Goal: Information Seeking & Learning: Learn about a topic

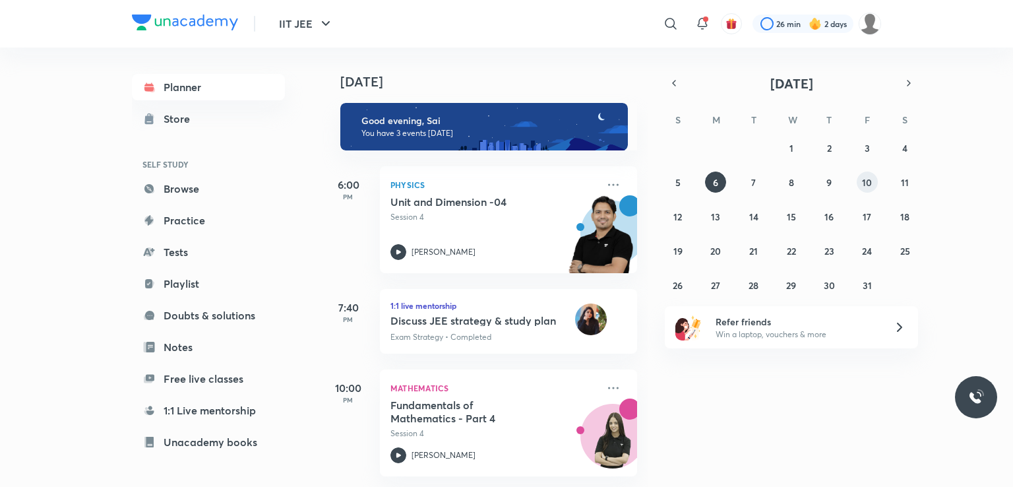
click at [867, 177] on abbr "10" at bounding box center [867, 182] width 10 height 13
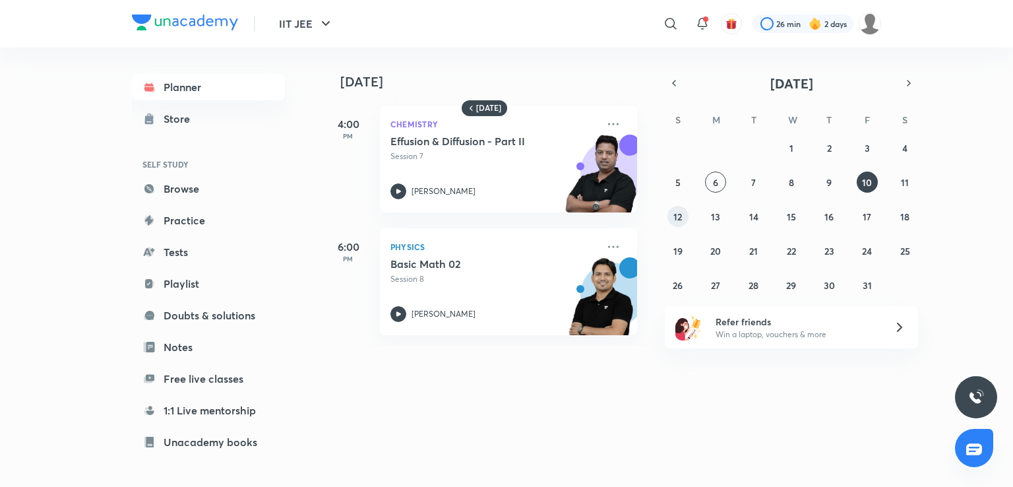
click at [668, 224] on div "28 29 30 1 2 3 4 5 6 7 8 9 10 11 12 13 14 15 16 17 18 19 20 21 22 23 24 25 26 2…" at bounding box center [791, 216] width 253 height 158
click at [684, 211] on button "12" at bounding box center [678, 216] width 21 height 21
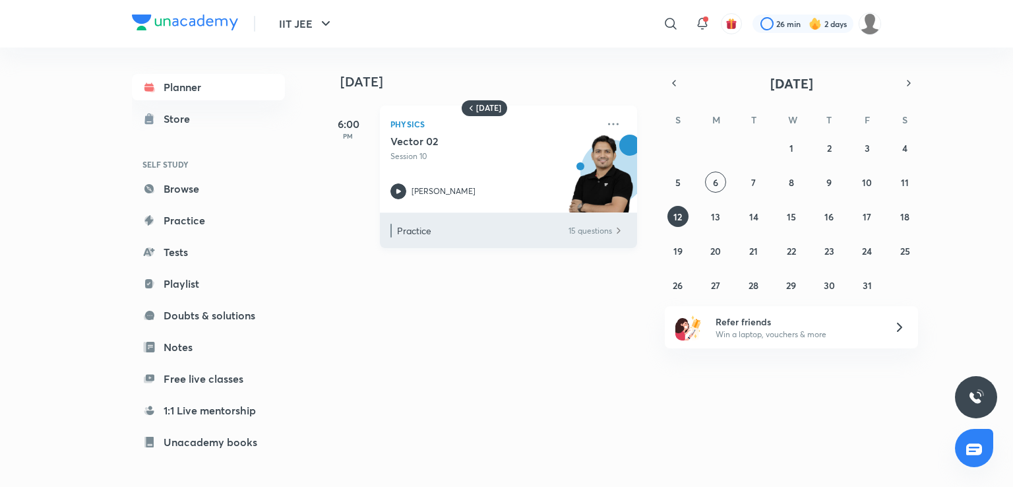
click at [404, 224] on p "Practice" at bounding box center [482, 231] width 170 height 14
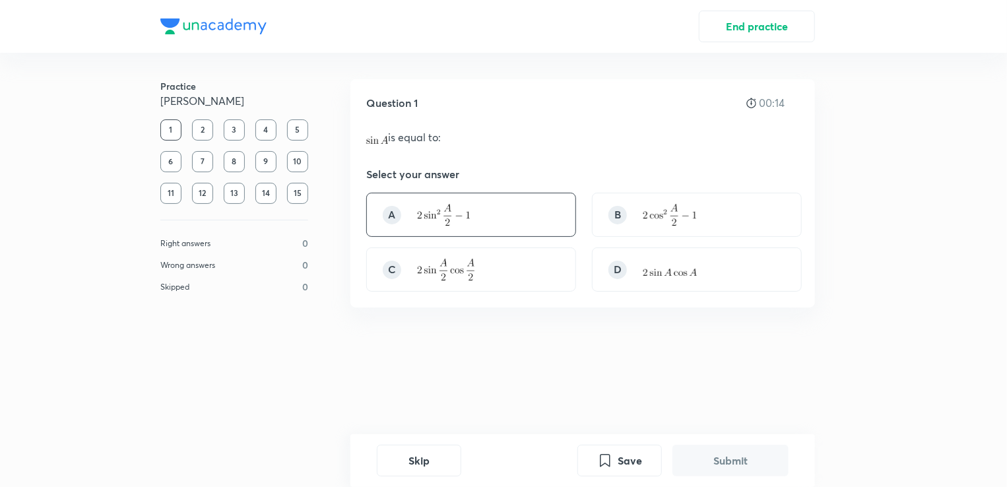
click at [432, 231] on div "A" at bounding box center [471, 215] width 210 height 44
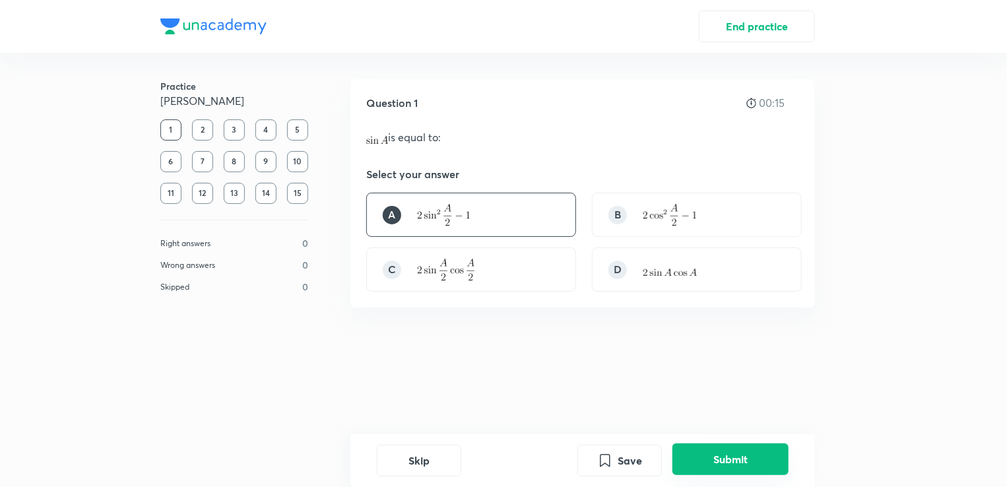
click at [703, 447] on button "Submit" at bounding box center [730, 459] width 116 height 32
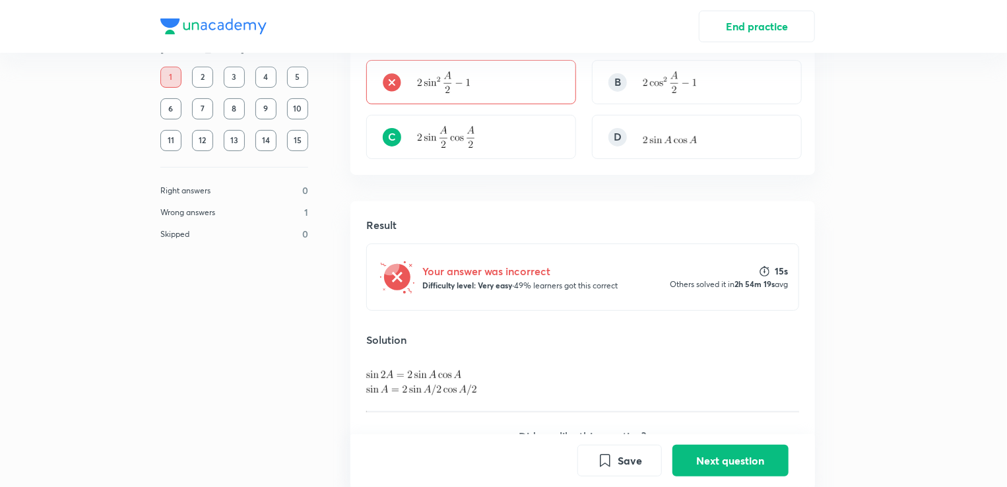
scroll to position [132, 0]
click at [747, 466] on button "Next question" at bounding box center [730, 459] width 116 height 32
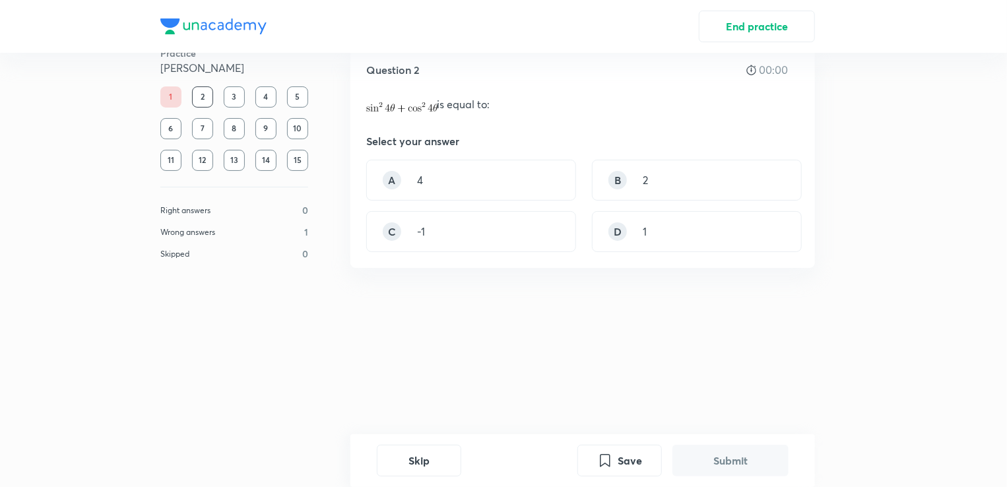
scroll to position [0, 0]
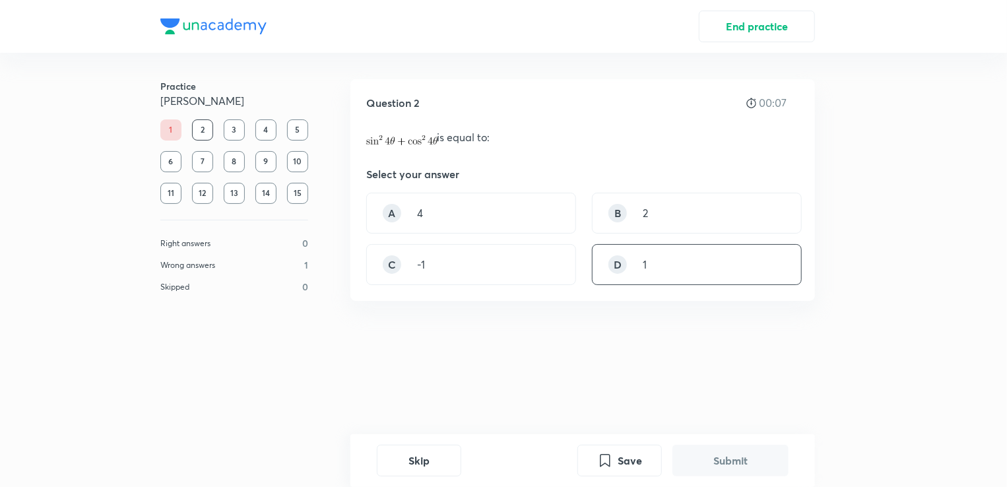
click at [670, 273] on div "D 1" at bounding box center [697, 264] width 210 height 41
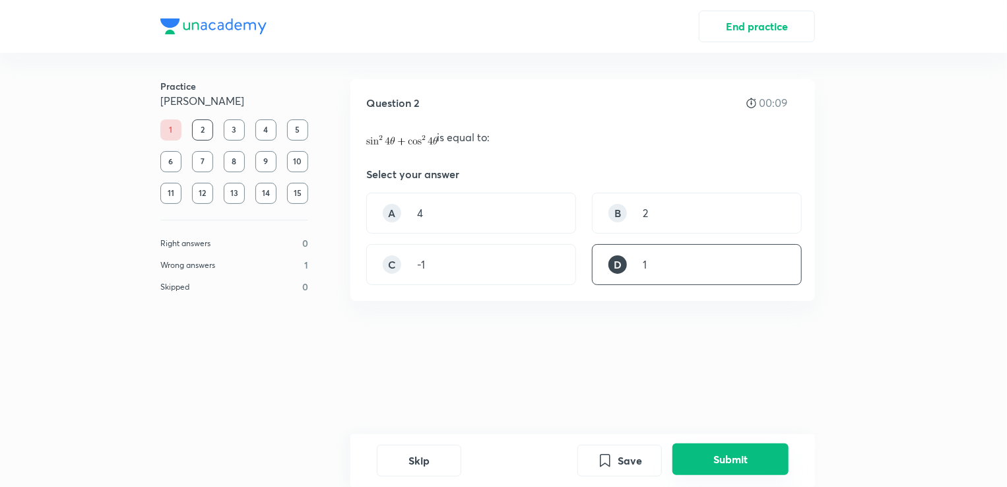
click at [746, 451] on button "Submit" at bounding box center [730, 459] width 116 height 32
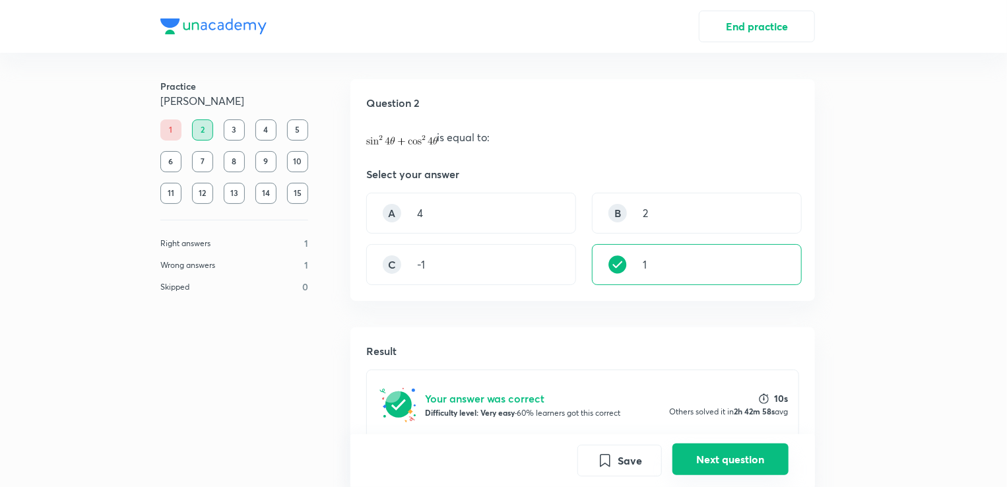
scroll to position [261, 0]
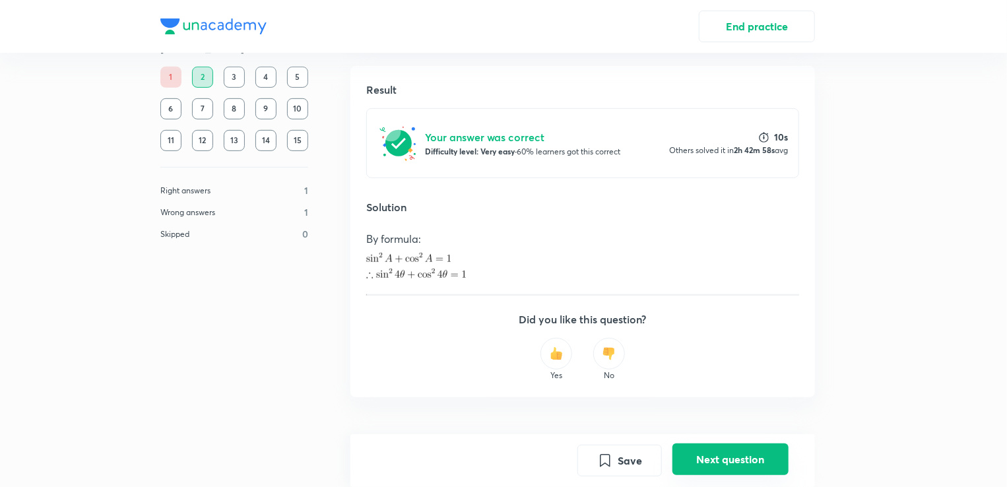
click at [728, 453] on button "Next question" at bounding box center [730, 459] width 116 height 32
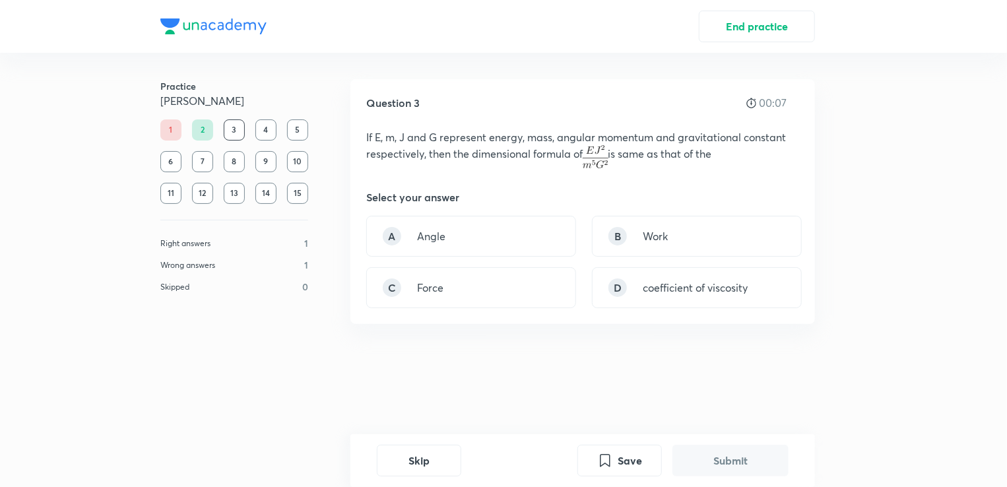
drag, startPoint x: 400, startPoint y: 399, endPoint x: 402, endPoint y: 410, distance: 11.3
click at [402, 410] on div "Question 3 00:07 If E, m, J and G represent energy, mass, angular momentum and …" at bounding box center [582, 260] width 464 height 362
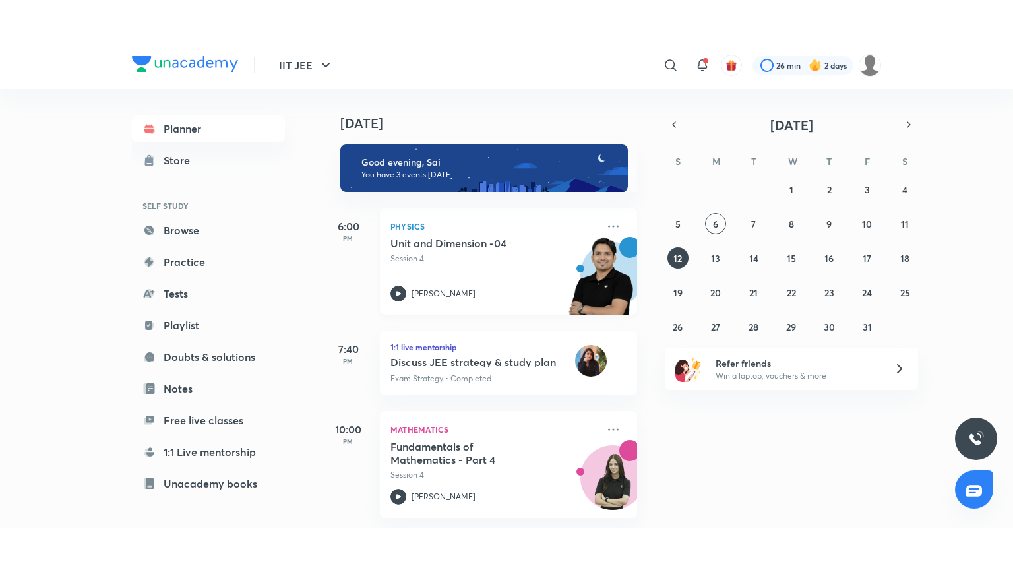
scroll to position [11, 0]
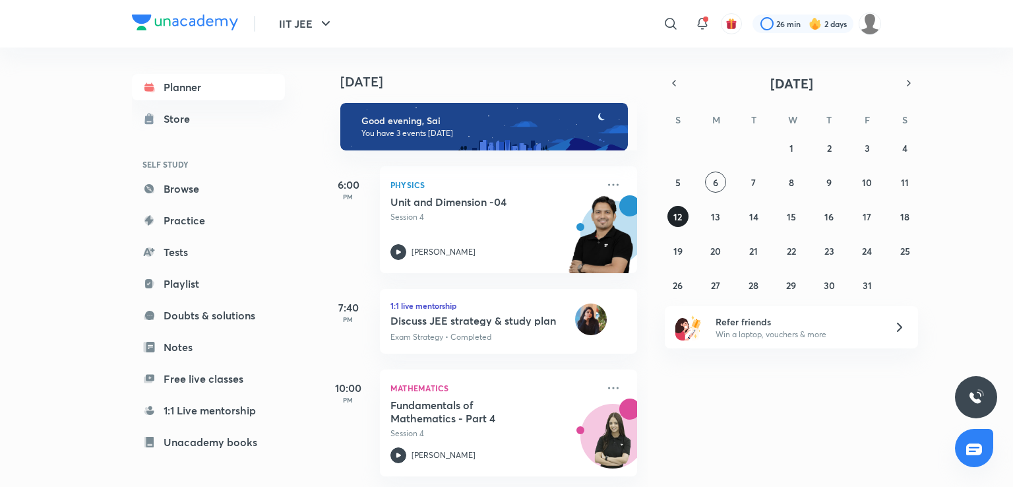
click at [681, 212] on abbr "12" at bounding box center [678, 216] width 9 height 13
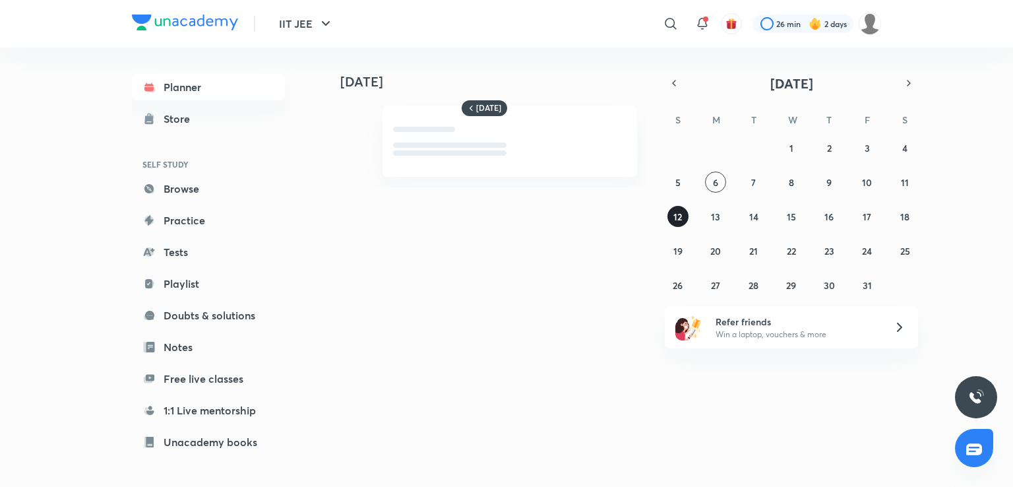
click at [681, 212] on abbr "12" at bounding box center [678, 216] width 9 height 13
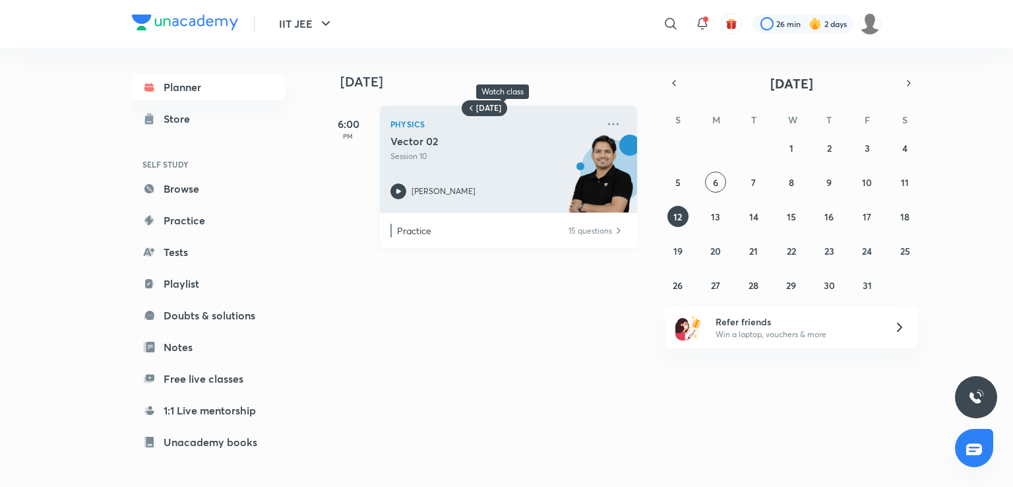
click at [404, 181] on div "Vector 02 Session 10 Rahul Yadav" at bounding box center [494, 167] width 207 height 65
